Goal: Transaction & Acquisition: Purchase product/service

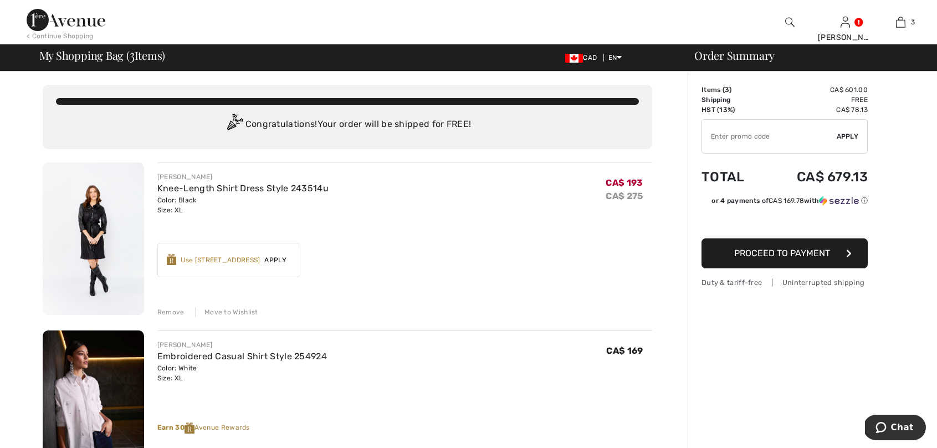
click at [71, 31] on div "< Continue Shopping" at bounding box center [60, 36] width 67 height 10
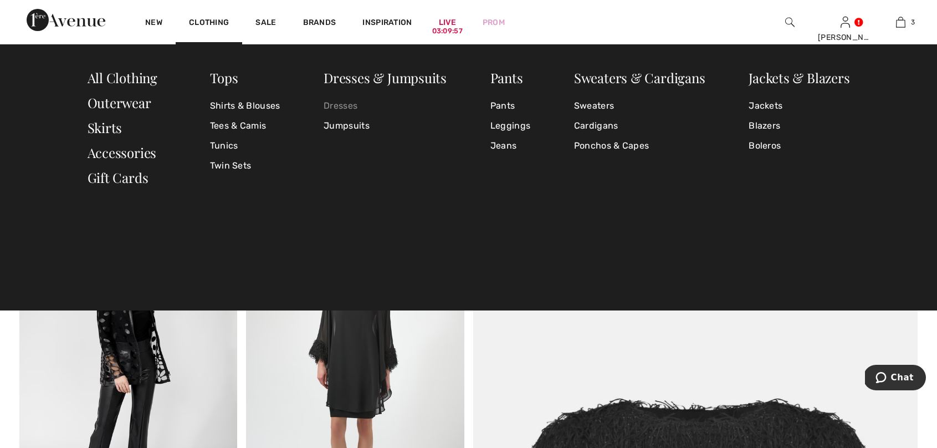
click at [351, 104] on link "Dresses" at bounding box center [385, 106] width 123 height 20
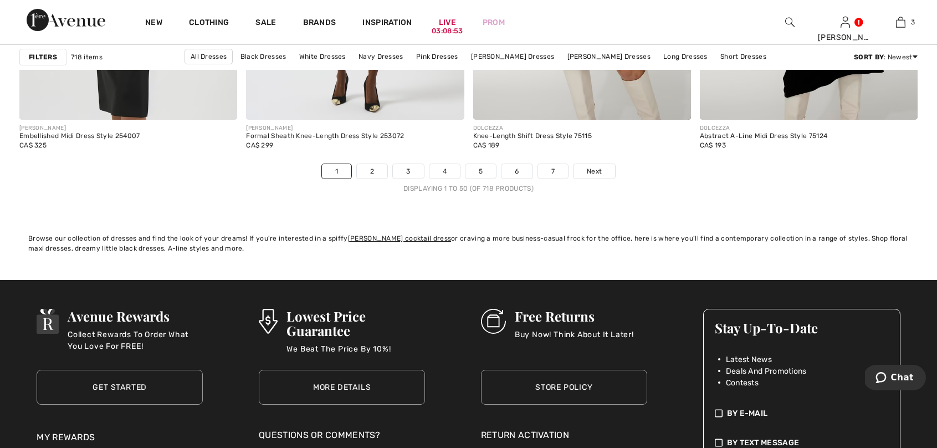
scroll to position [5890, 0]
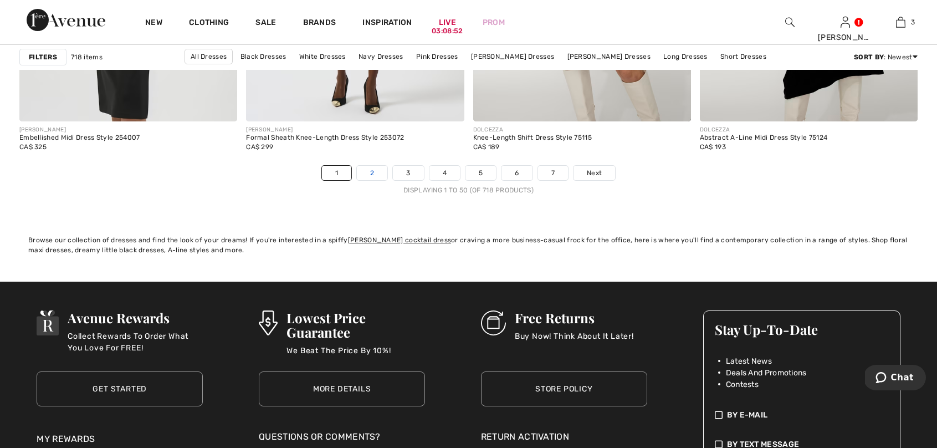
click at [373, 177] on link "2" at bounding box center [372, 173] width 30 height 14
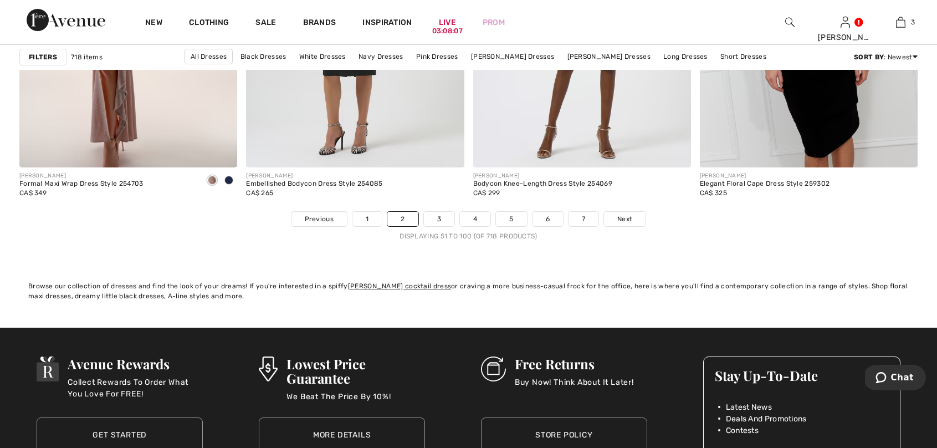
scroll to position [5860, 0]
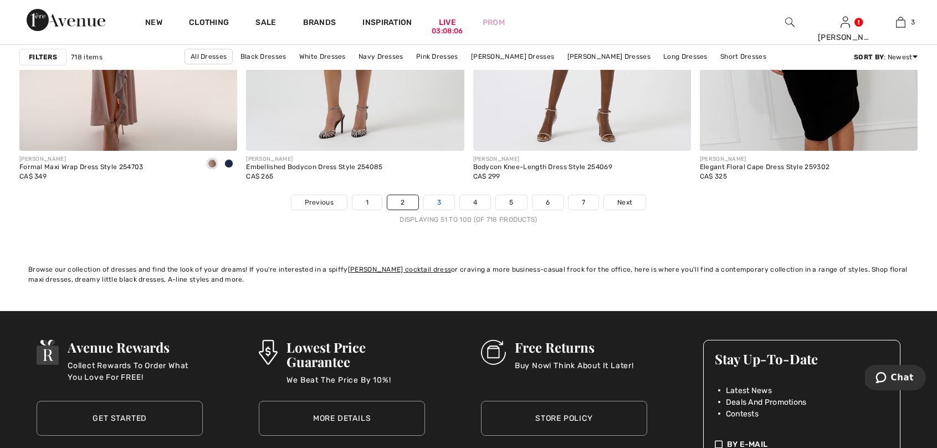
click at [447, 206] on link "3" at bounding box center [439, 202] width 30 height 14
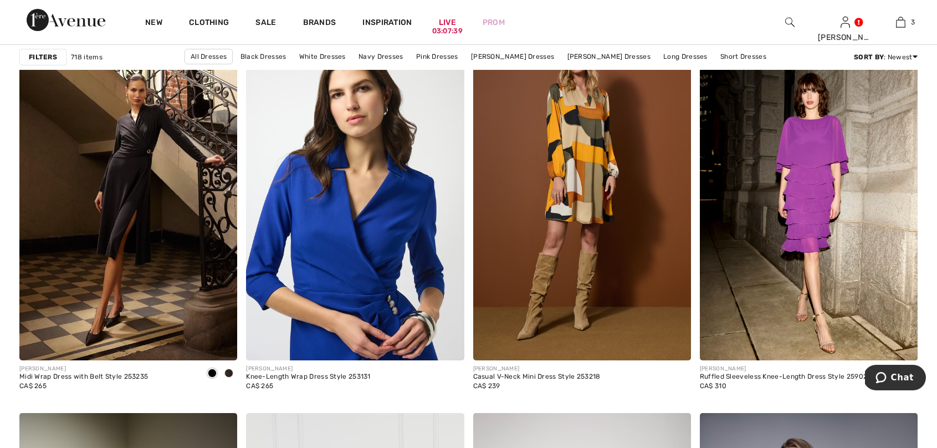
scroll to position [1886, 0]
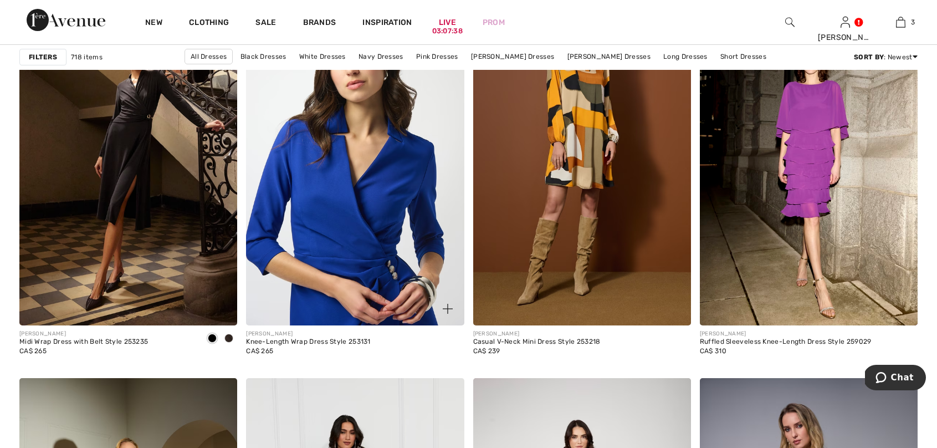
click at [337, 171] on img at bounding box center [355, 161] width 218 height 327
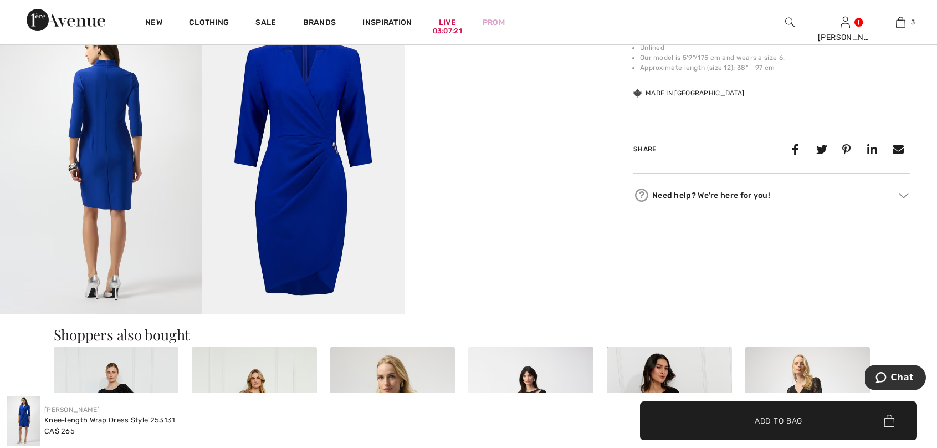
scroll to position [568, 0]
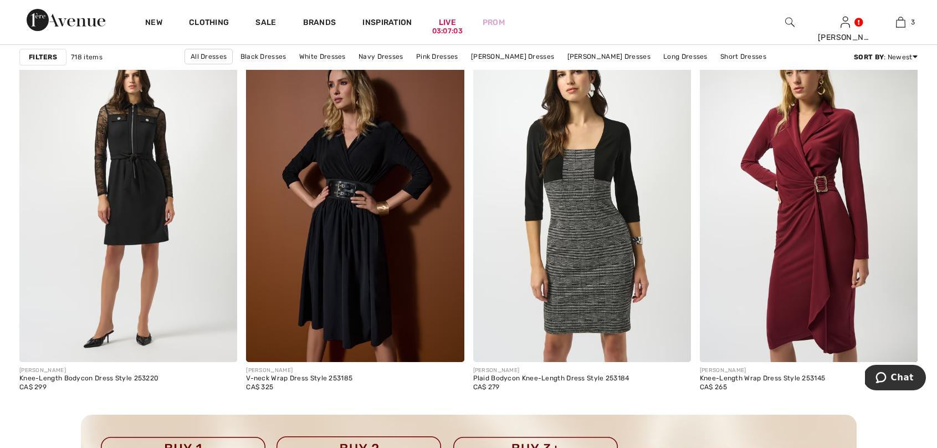
scroll to position [2611, 0]
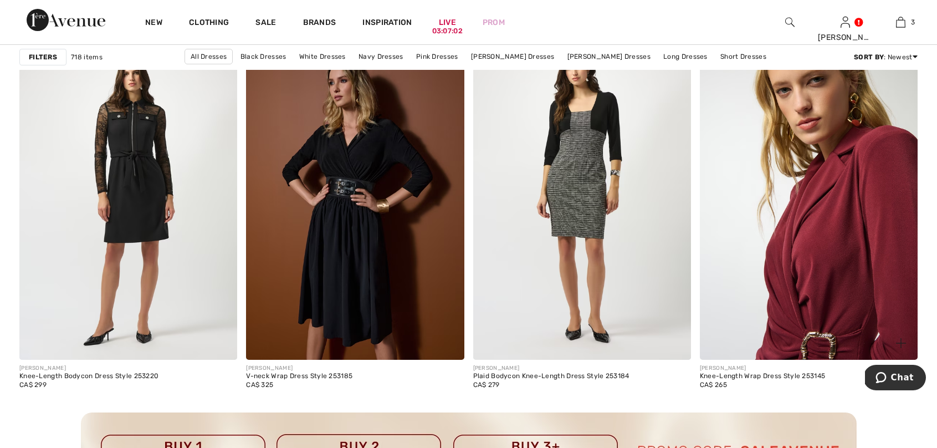
click at [870, 201] on img at bounding box center [809, 196] width 218 height 327
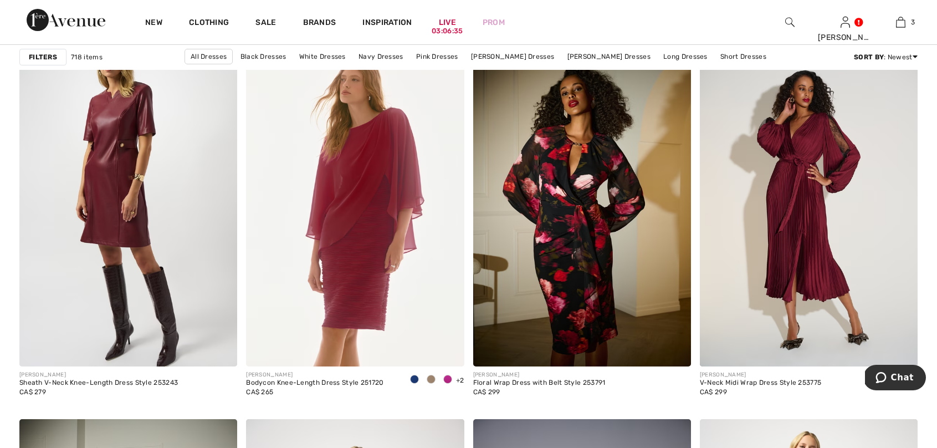
scroll to position [5265, 0]
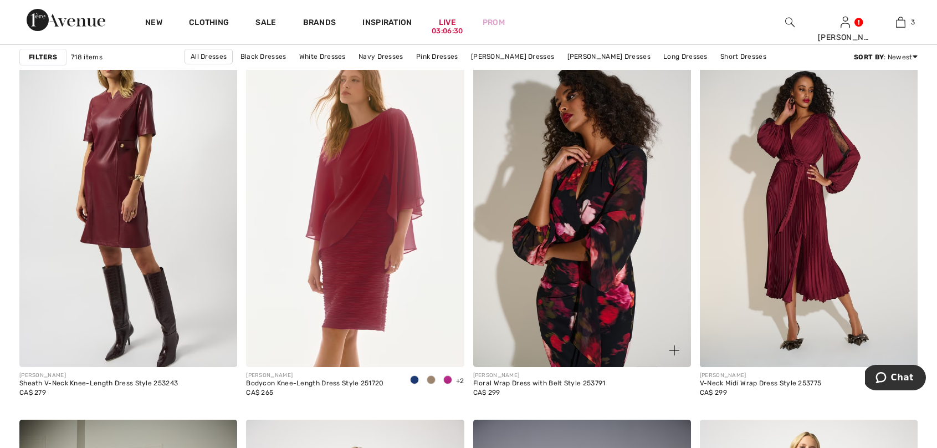
click at [629, 222] on img at bounding box center [582, 203] width 218 height 327
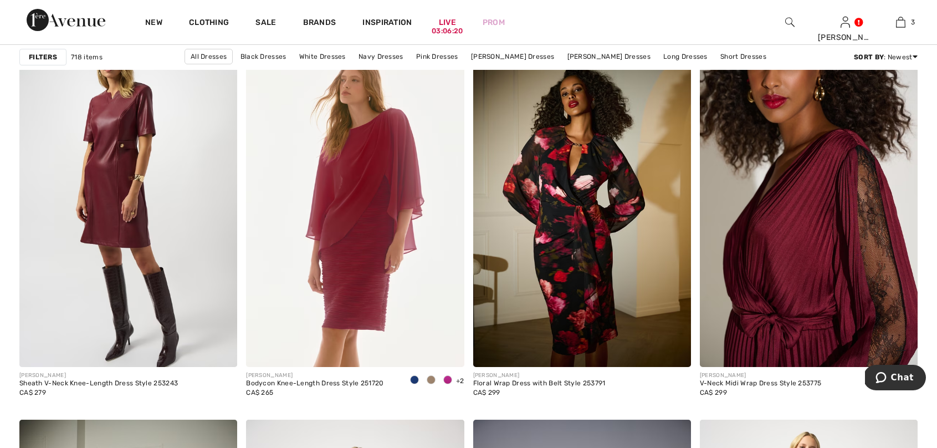
click at [838, 242] on img at bounding box center [809, 203] width 218 height 327
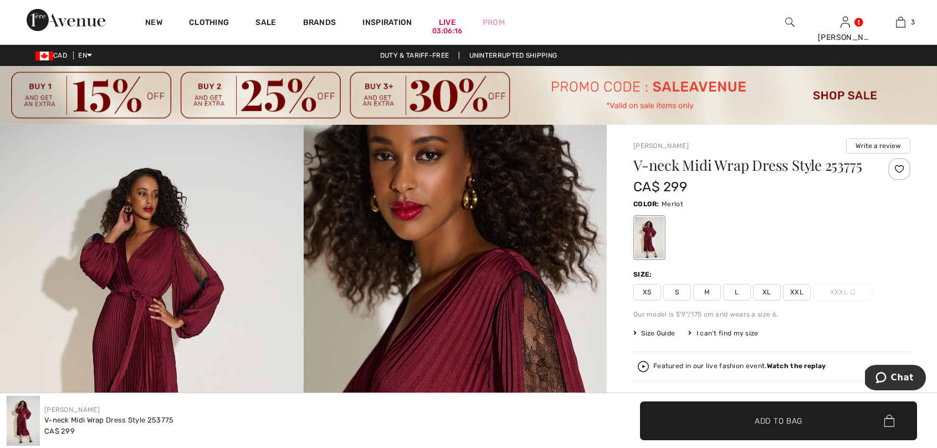
click at [764, 296] on span "XL" at bounding box center [767, 292] width 28 height 17
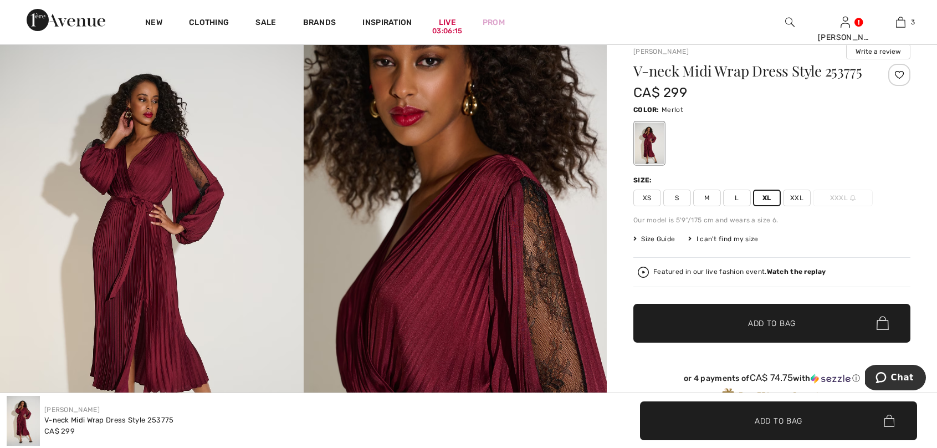
scroll to position [105, 0]
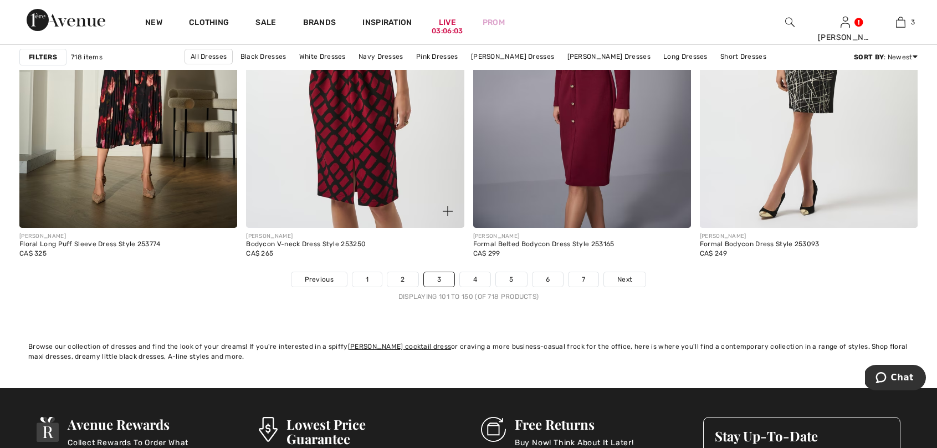
scroll to position [5787, 0]
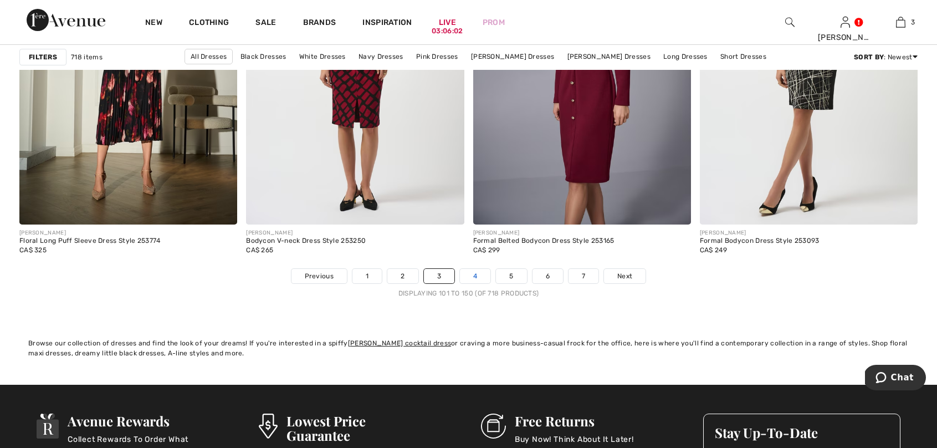
click at [476, 278] on link "4" at bounding box center [475, 276] width 30 height 14
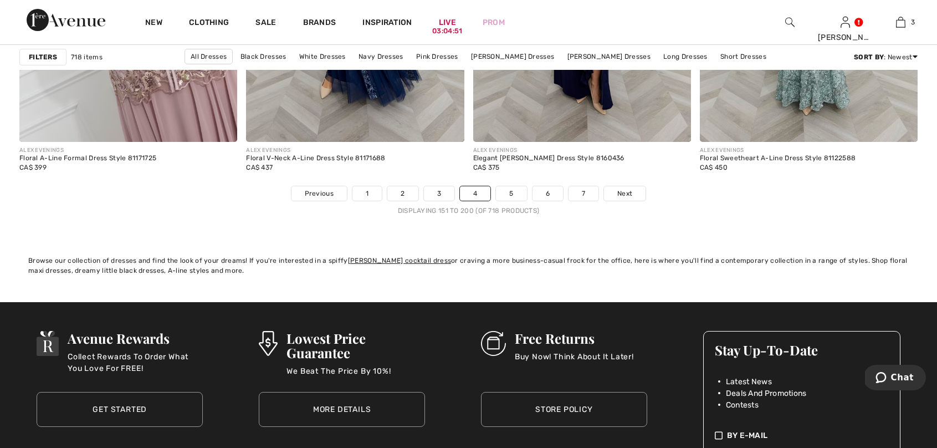
scroll to position [5870, 0]
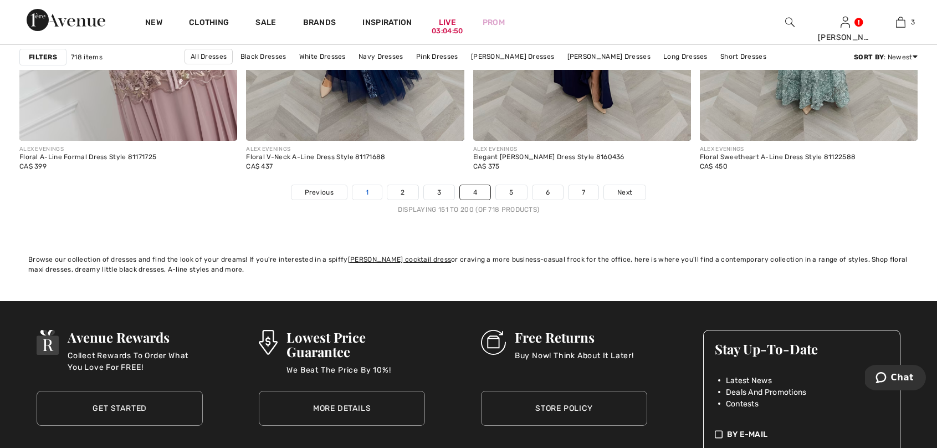
click at [368, 193] on link "1" at bounding box center [366, 192] width 29 height 14
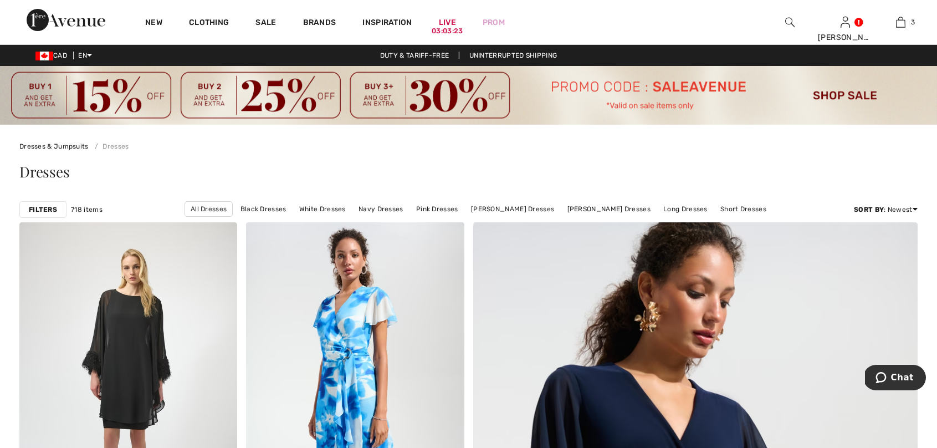
click at [32, 209] on strong "Filters" at bounding box center [43, 209] width 28 height 10
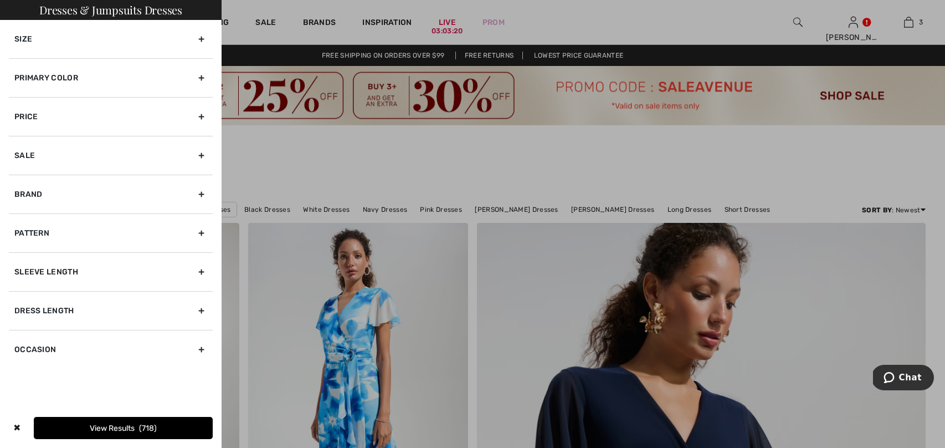
click at [201, 75] on div "Primary Color" at bounding box center [111, 77] width 204 height 39
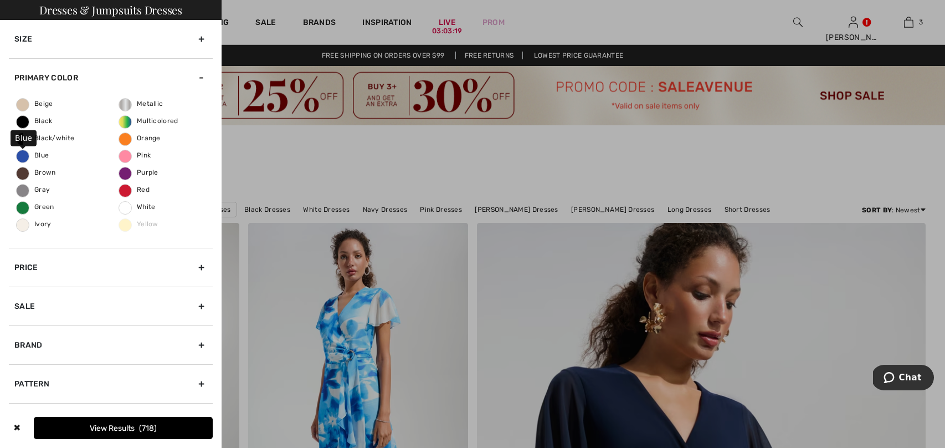
click at [31, 155] on span "Blue" at bounding box center [33, 155] width 32 height 8
click at [0, 0] on input "Blue" at bounding box center [0, 0] width 0 height 0
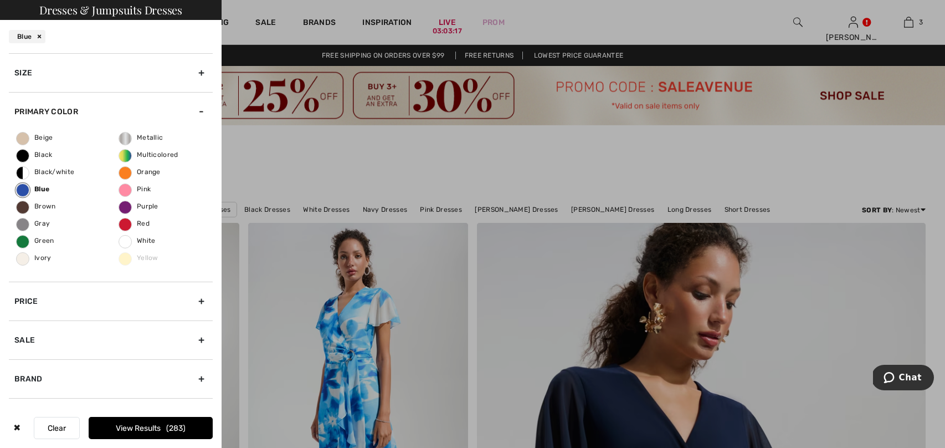
click at [158, 430] on button "View Results 283" at bounding box center [151, 428] width 124 height 22
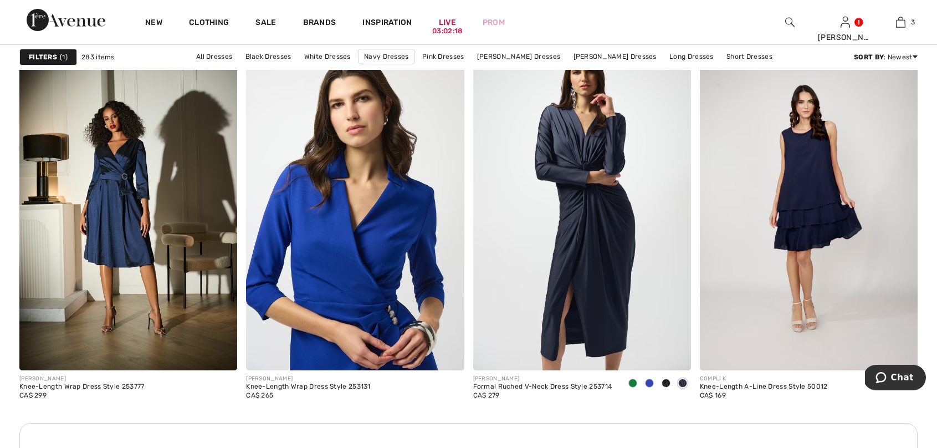
scroll to position [4282, 0]
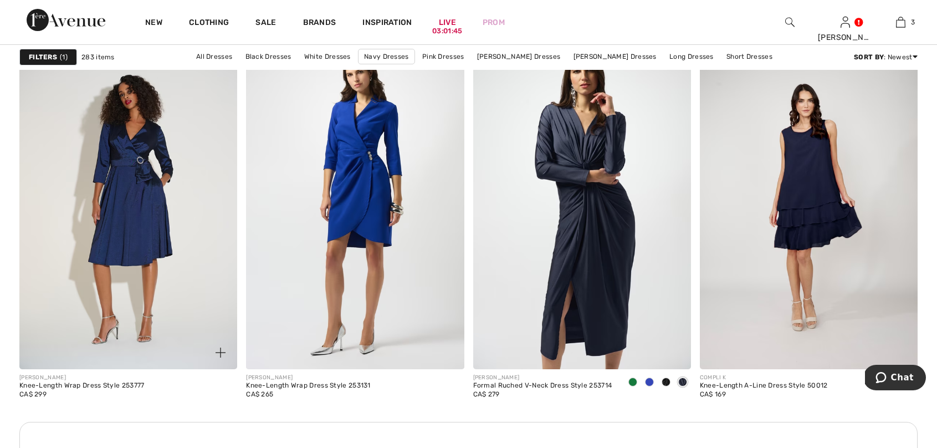
click at [141, 196] on img at bounding box center [128, 205] width 218 height 327
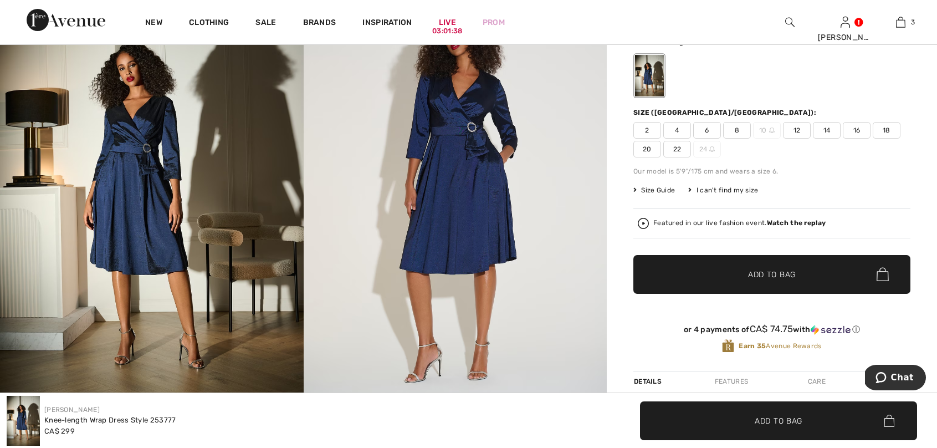
click at [155, 209] on img at bounding box center [152, 190] width 304 height 455
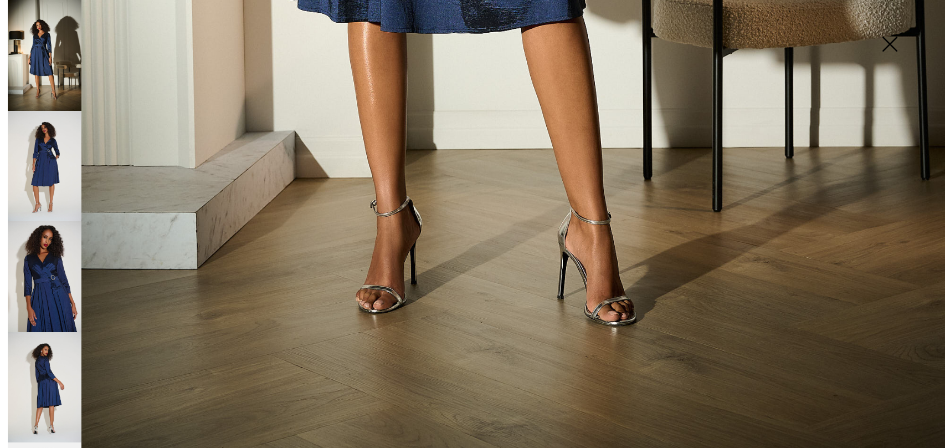
scroll to position [958, 0]
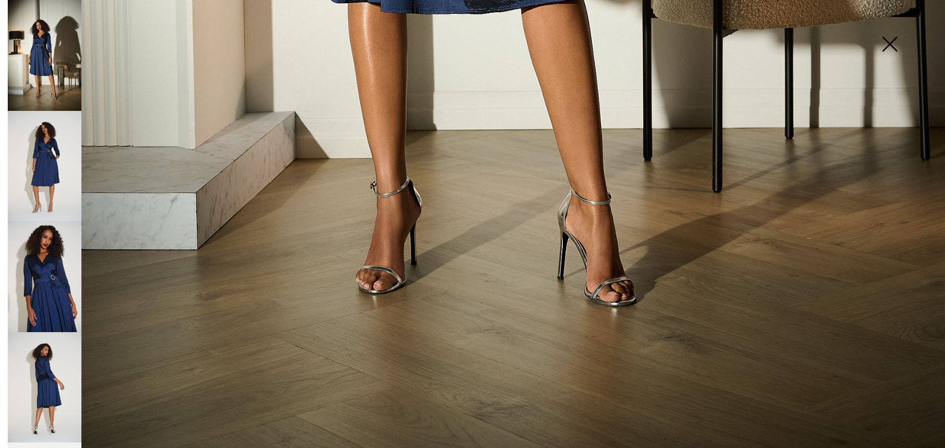
click at [61, 175] on img at bounding box center [45, 166] width 74 height 111
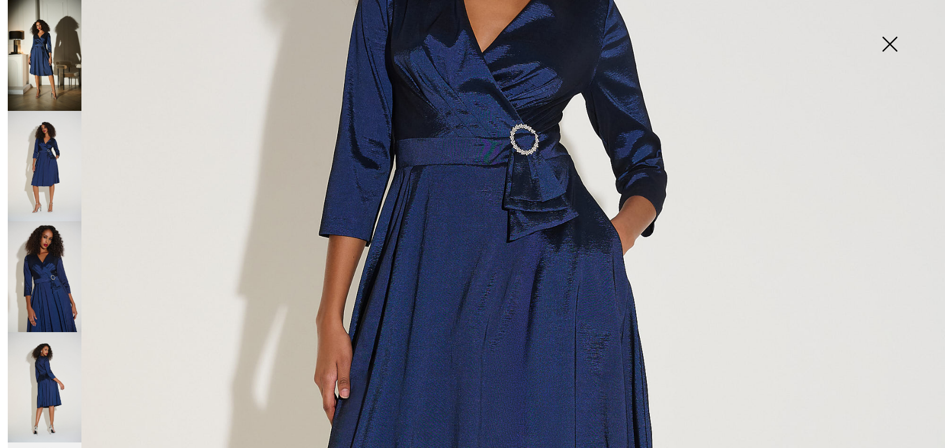
scroll to position [293, 0]
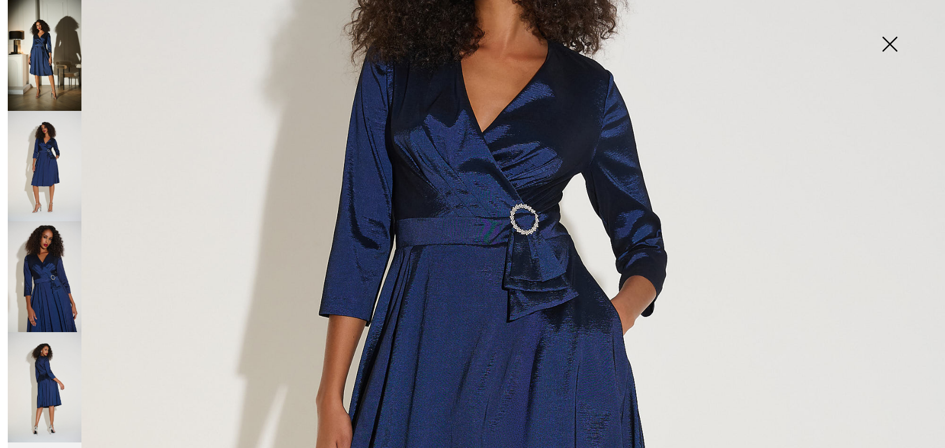
click at [56, 375] on img at bounding box center [45, 387] width 74 height 111
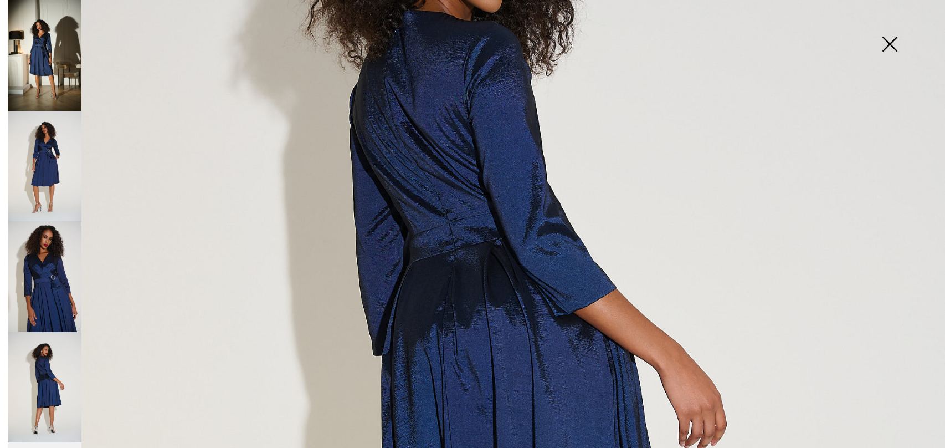
click at [44, 256] on img at bounding box center [45, 276] width 74 height 111
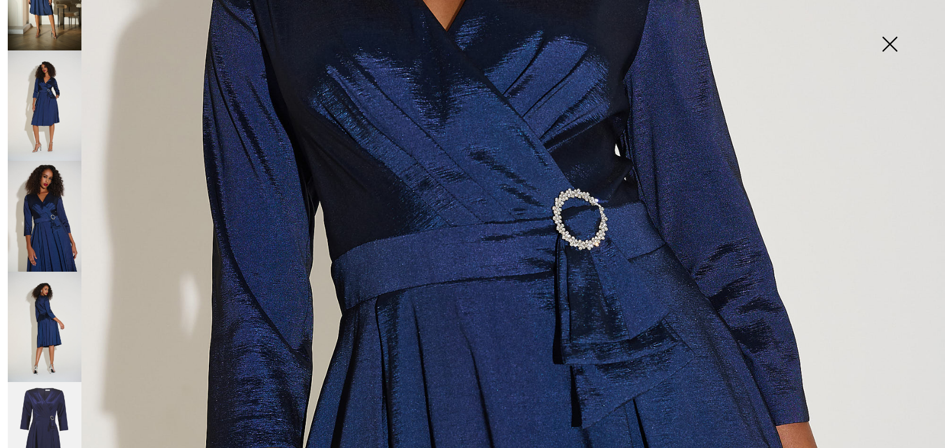
scroll to position [84, 0]
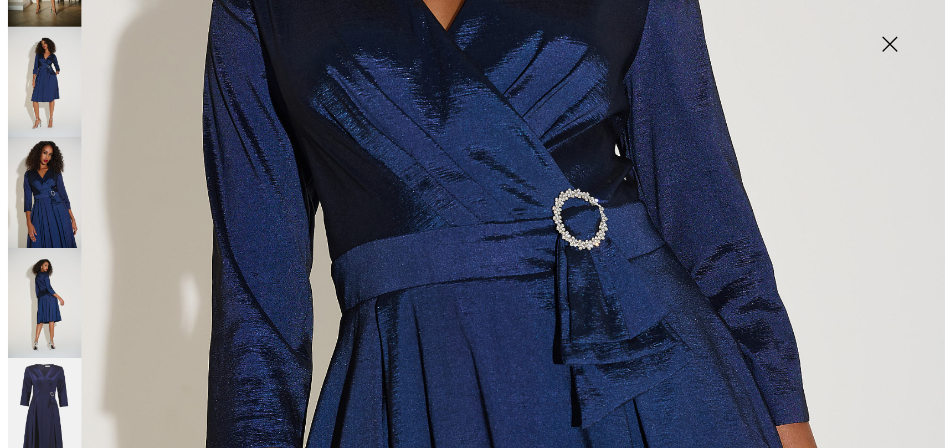
click at [62, 368] on img at bounding box center [45, 413] width 74 height 110
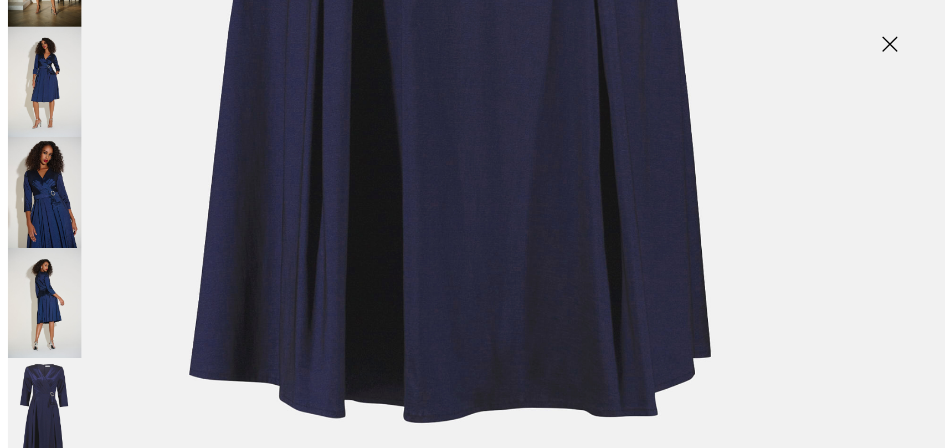
scroll to position [855, 0]
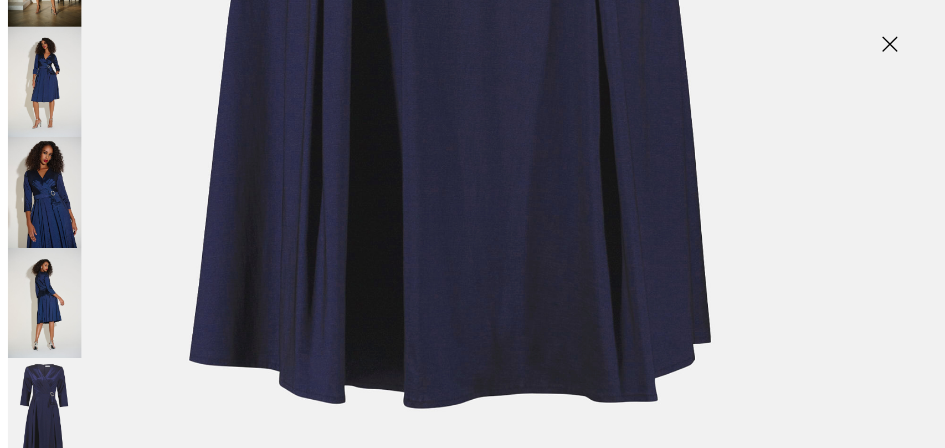
click at [889, 49] on img at bounding box center [889, 45] width 55 height 57
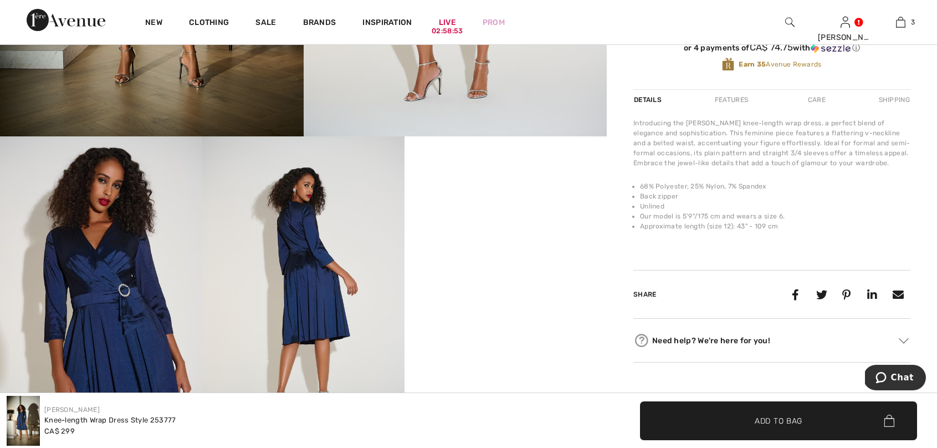
scroll to position [470, 0]
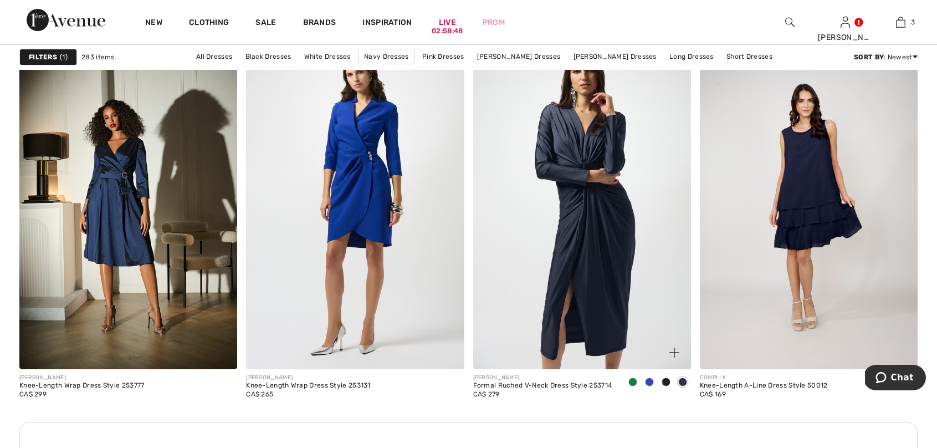
click at [612, 249] on img at bounding box center [582, 205] width 218 height 327
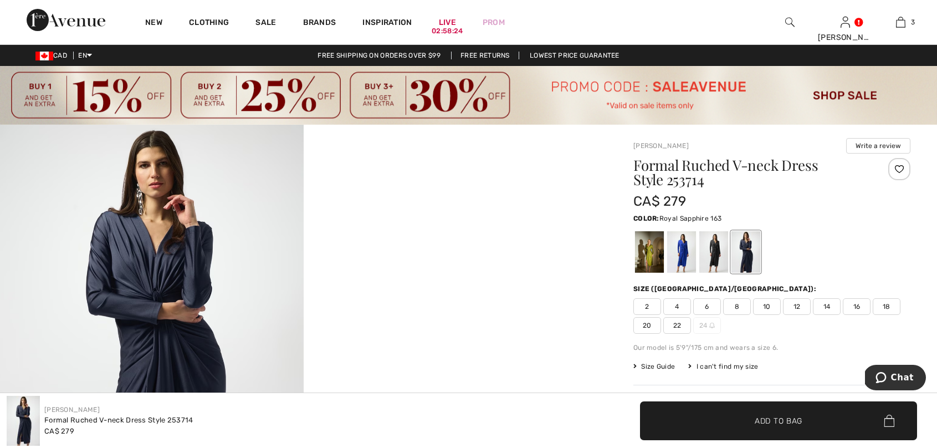
click at [680, 247] on div at bounding box center [681, 252] width 29 height 42
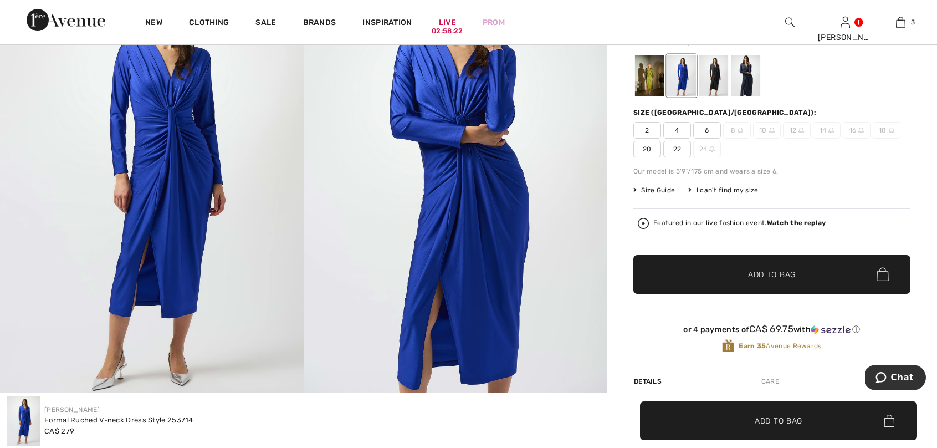
scroll to position [178, 0]
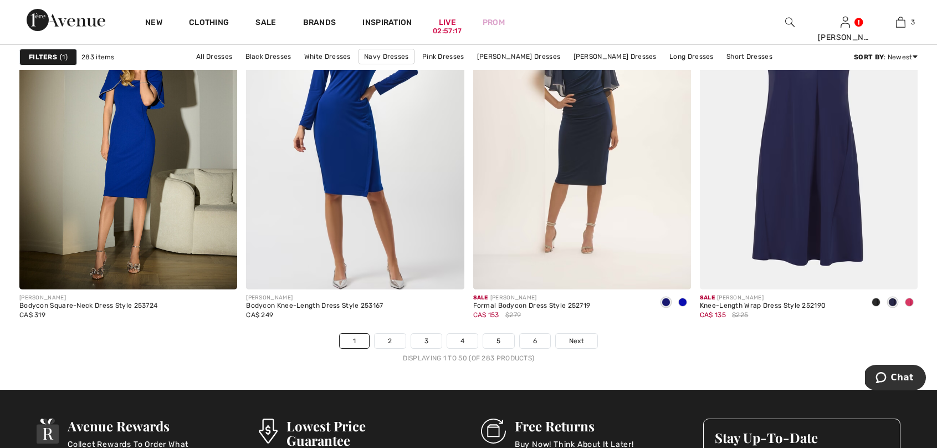
scroll to position [5719, 0]
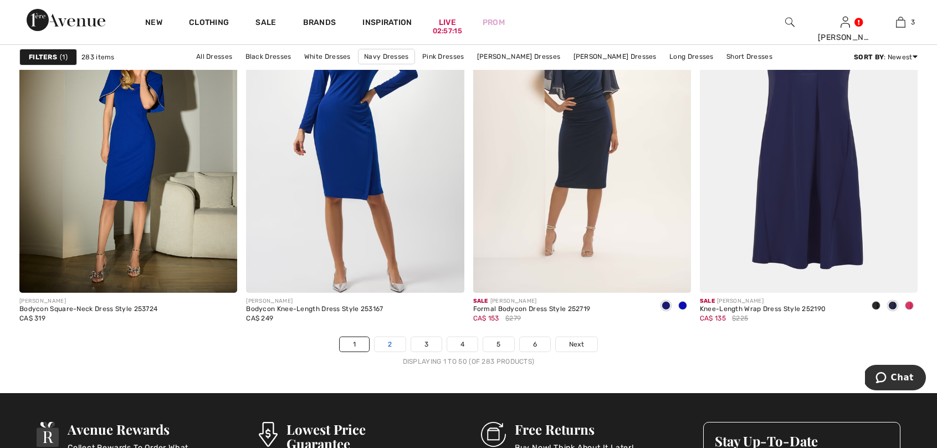
click at [390, 343] on link "2" at bounding box center [390, 344] width 30 height 14
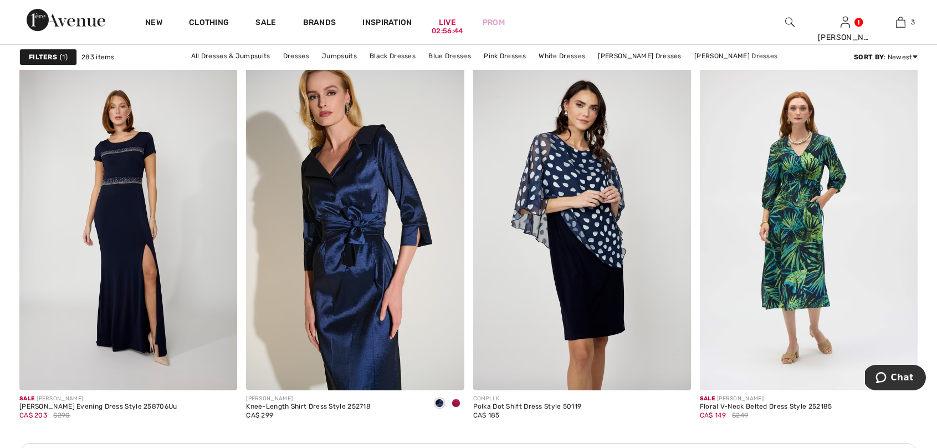
scroll to position [4273, 0]
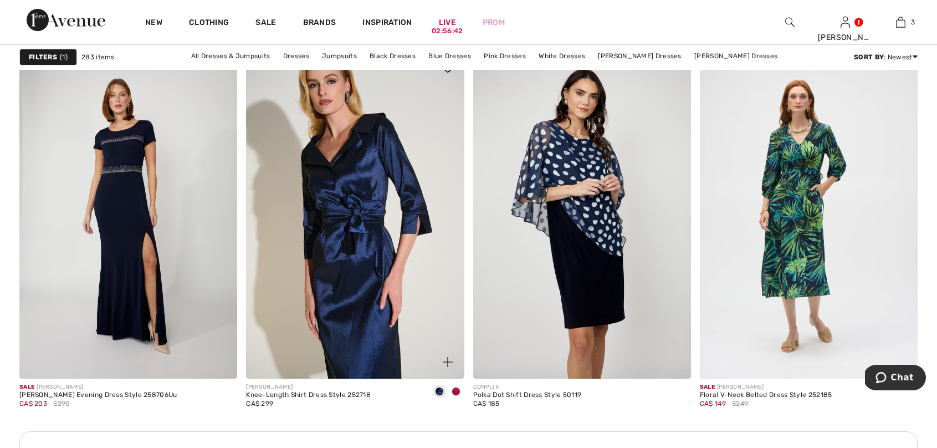
click at [371, 262] on img at bounding box center [355, 215] width 218 height 327
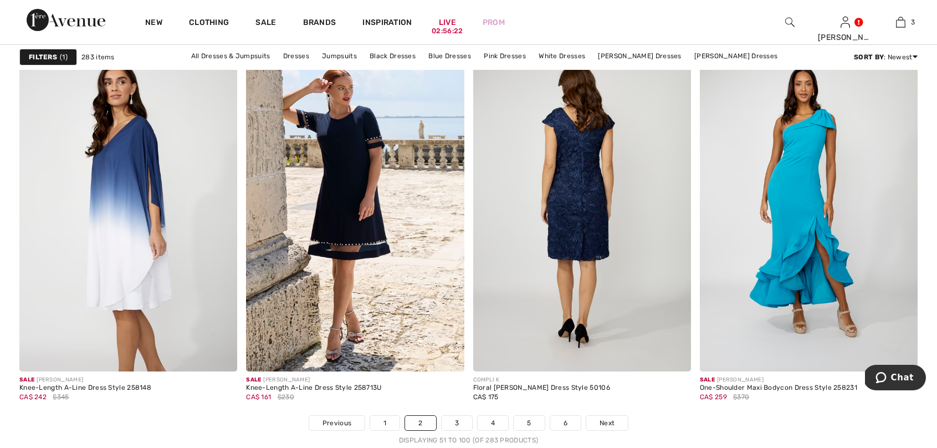
scroll to position [5641, 0]
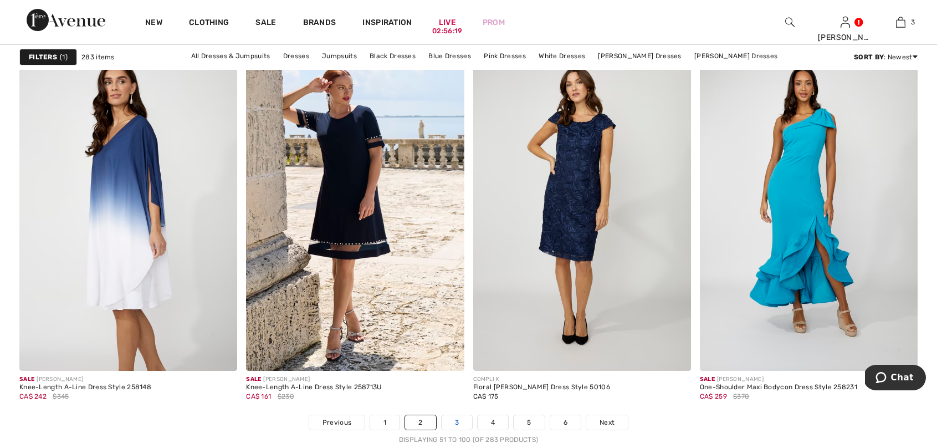
click at [462, 422] on link "3" at bounding box center [457, 422] width 30 height 14
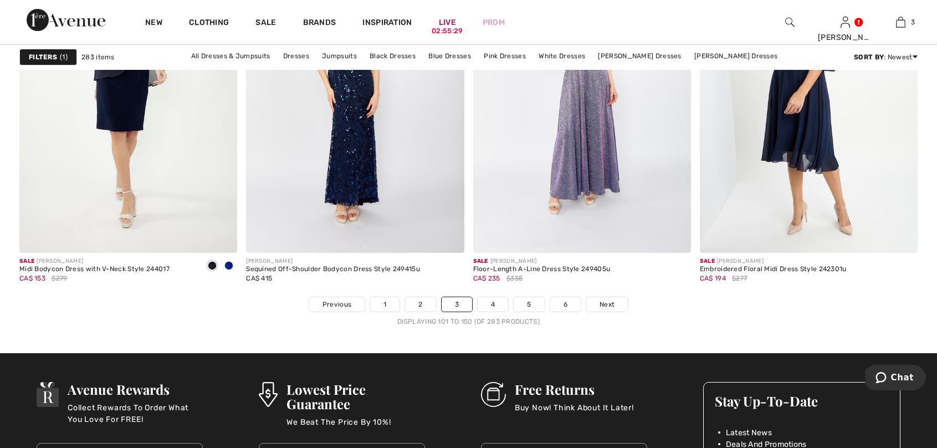
scroll to position [5838, 0]
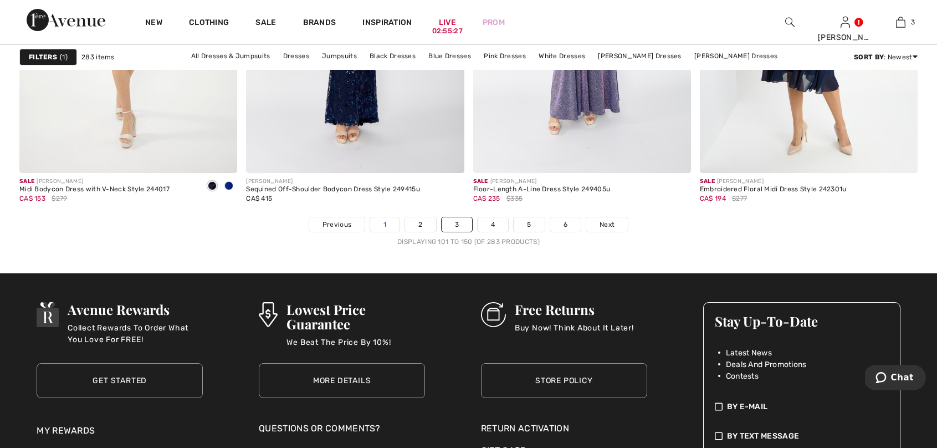
click at [394, 223] on link "1" at bounding box center [384, 224] width 29 height 14
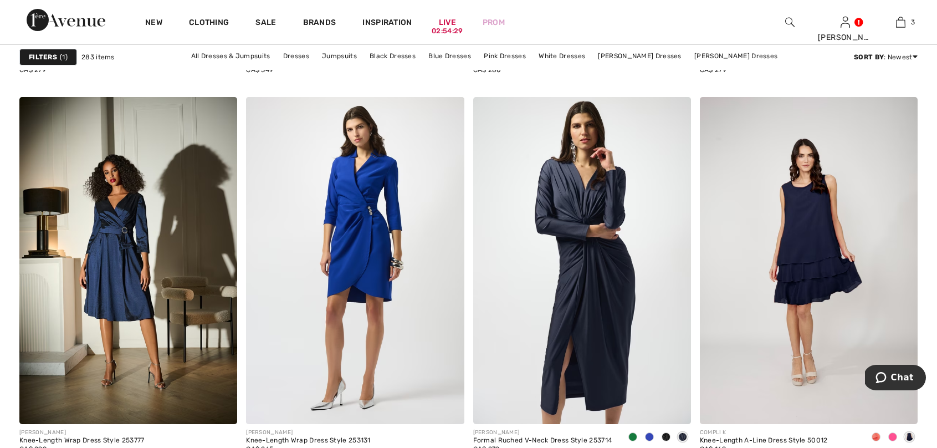
scroll to position [4228, 0]
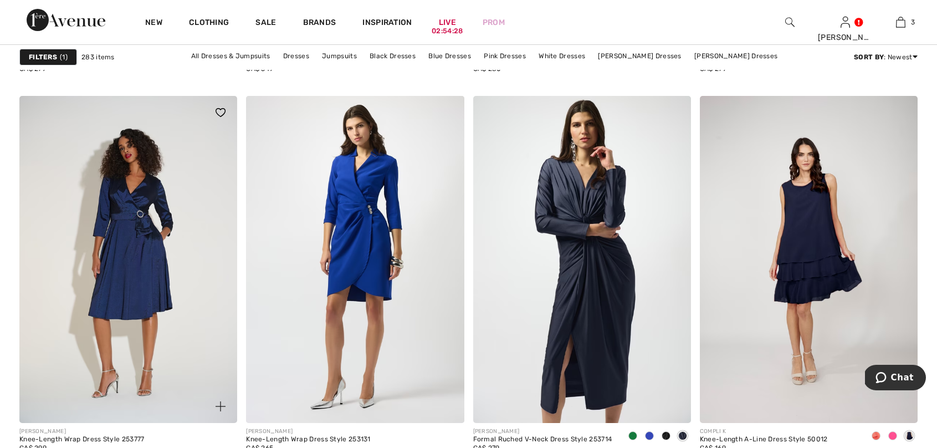
click at [66, 265] on img at bounding box center [128, 259] width 218 height 327
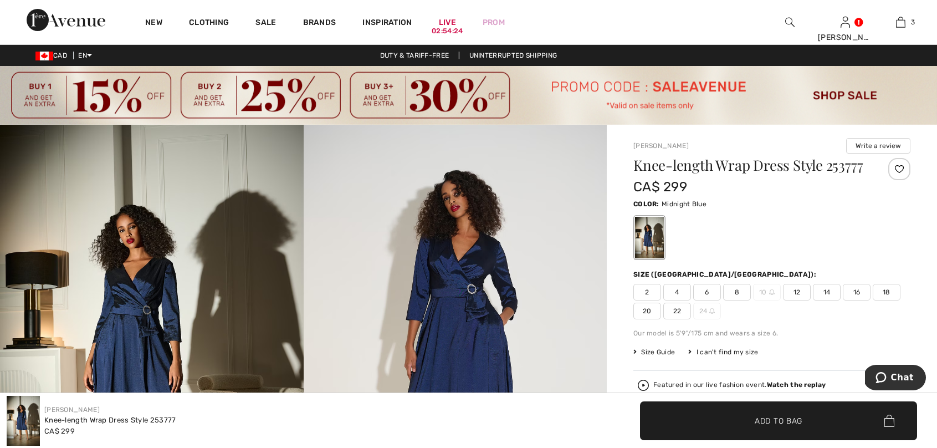
click at [857, 290] on span "16" at bounding box center [857, 292] width 28 height 17
click at [821, 407] on span "✔ Added to Bag Add to Bag" at bounding box center [778, 420] width 277 height 39
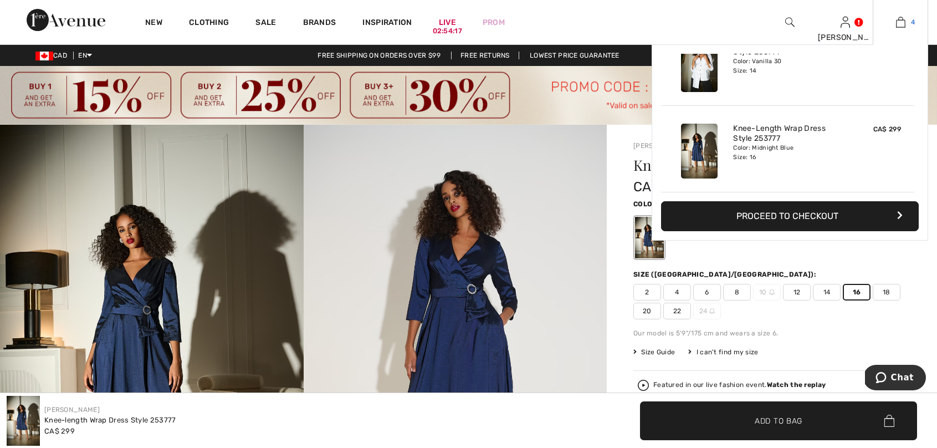
click at [899, 19] on img at bounding box center [900, 22] width 9 height 13
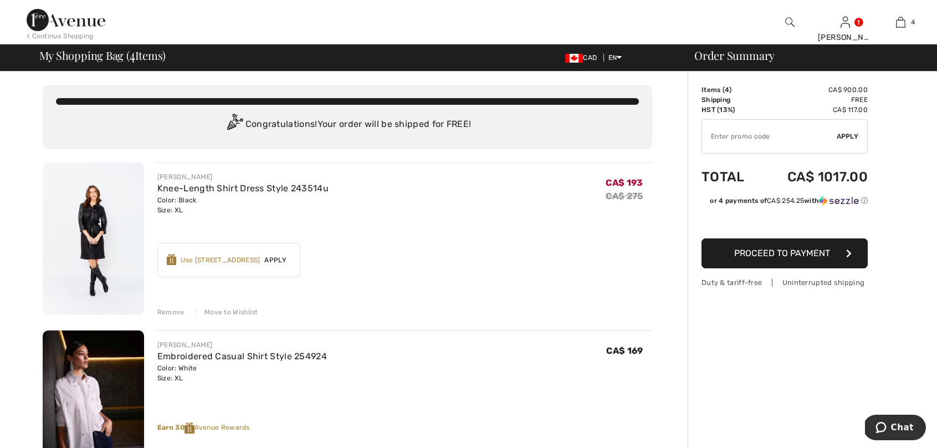
click at [171, 311] on div "Remove" at bounding box center [170, 312] width 27 height 10
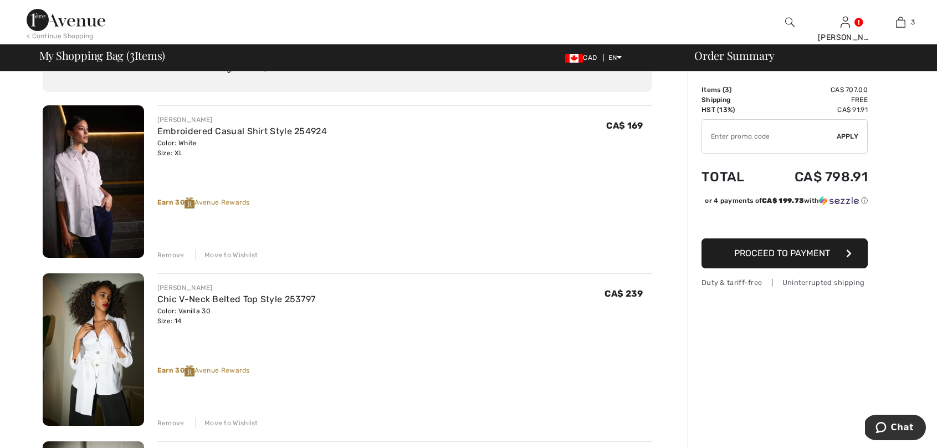
scroll to position [56, 0]
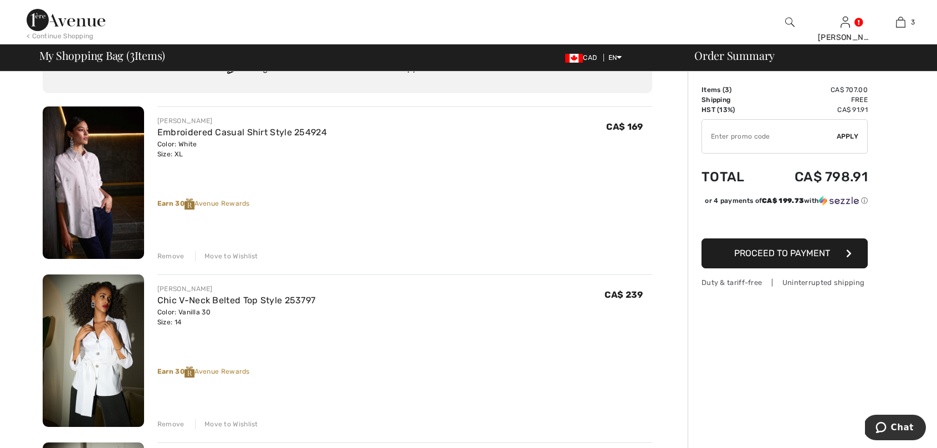
click at [173, 427] on div "Remove" at bounding box center [170, 424] width 27 height 10
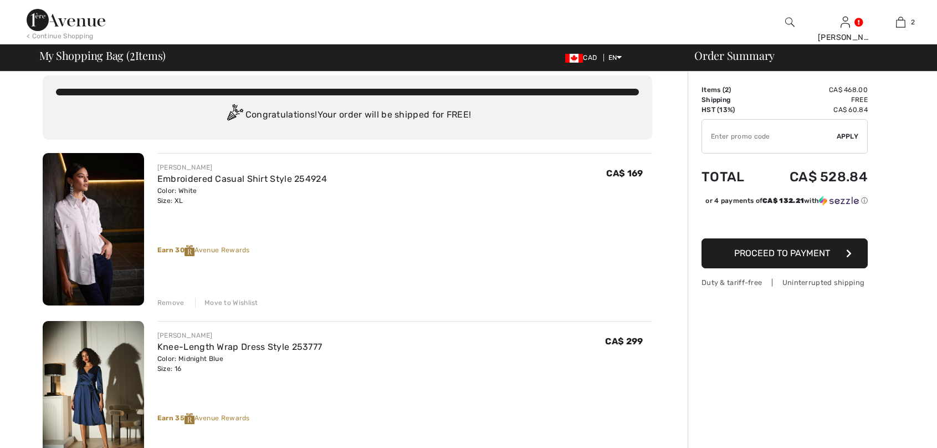
scroll to position [2, 0]
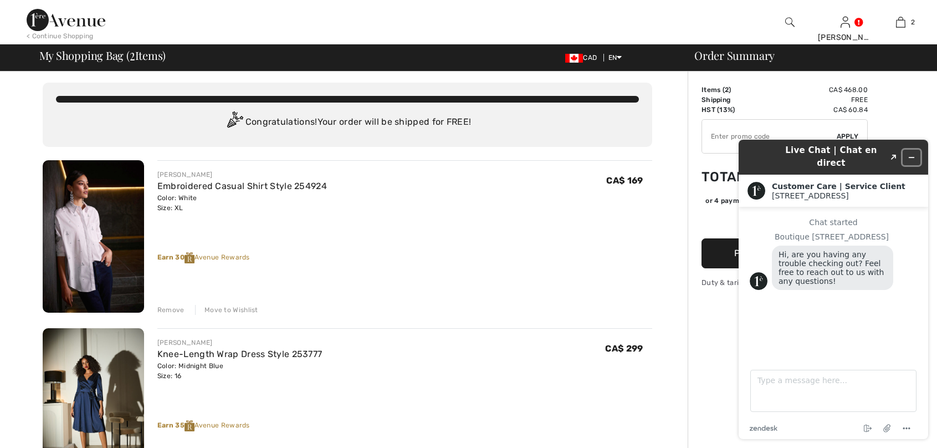
click at [910, 153] on icon "Minimize widget" at bounding box center [911, 157] width 8 height 8
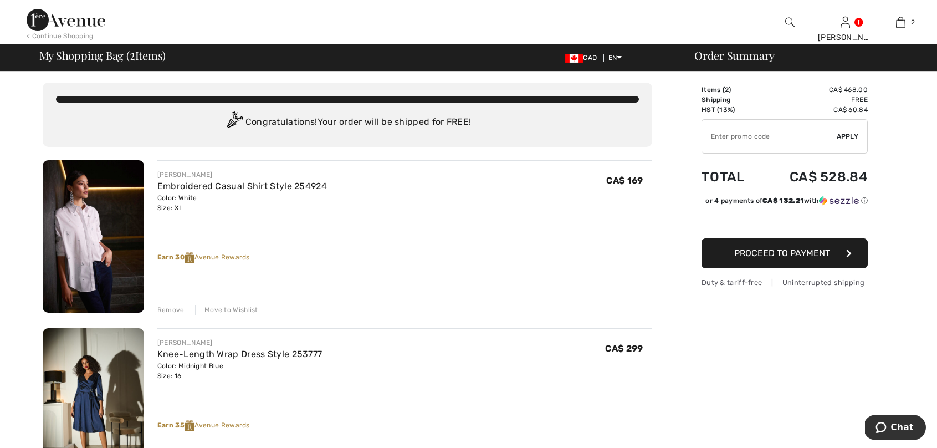
click at [164, 308] on div "Remove" at bounding box center [170, 310] width 27 height 10
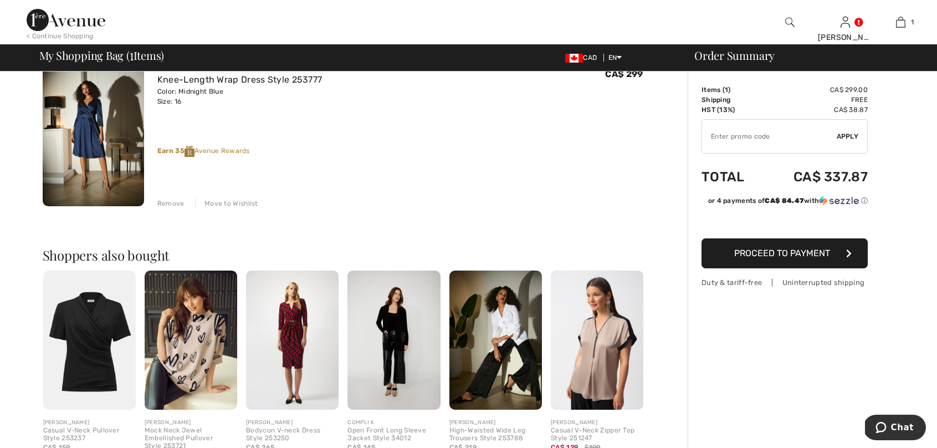
scroll to position [180, 0]
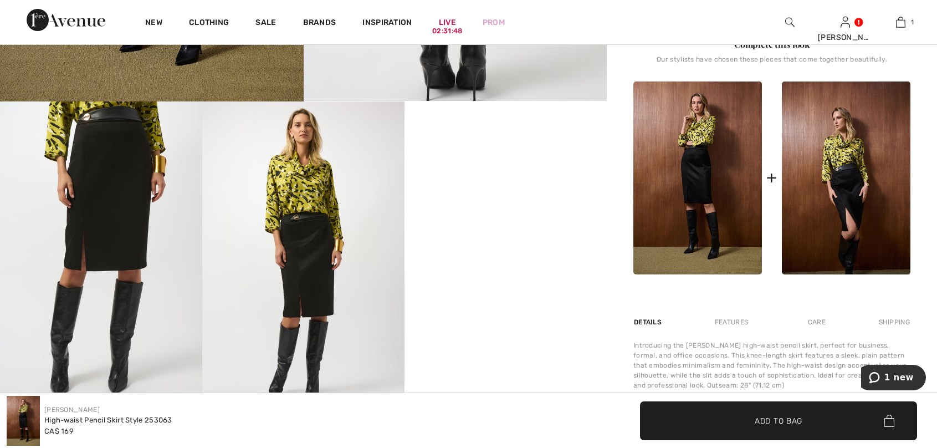
scroll to position [489, 0]
